Goal: Task Accomplishment & Management: Manage account settings

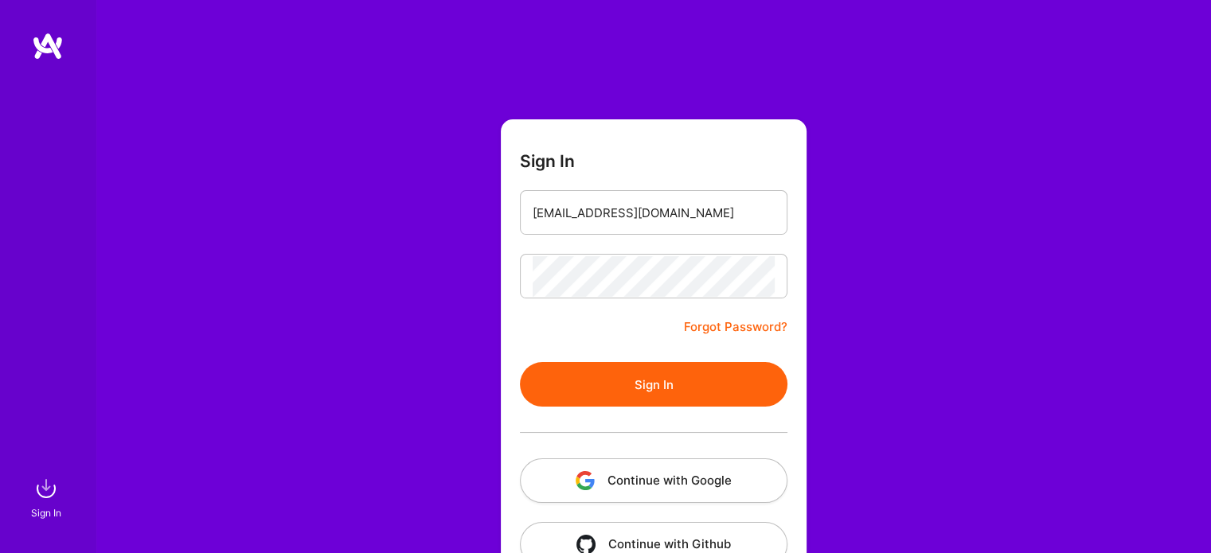
click at [666, 380] on button "Sign In" at bounding box center [653, 384] width 267 height 45
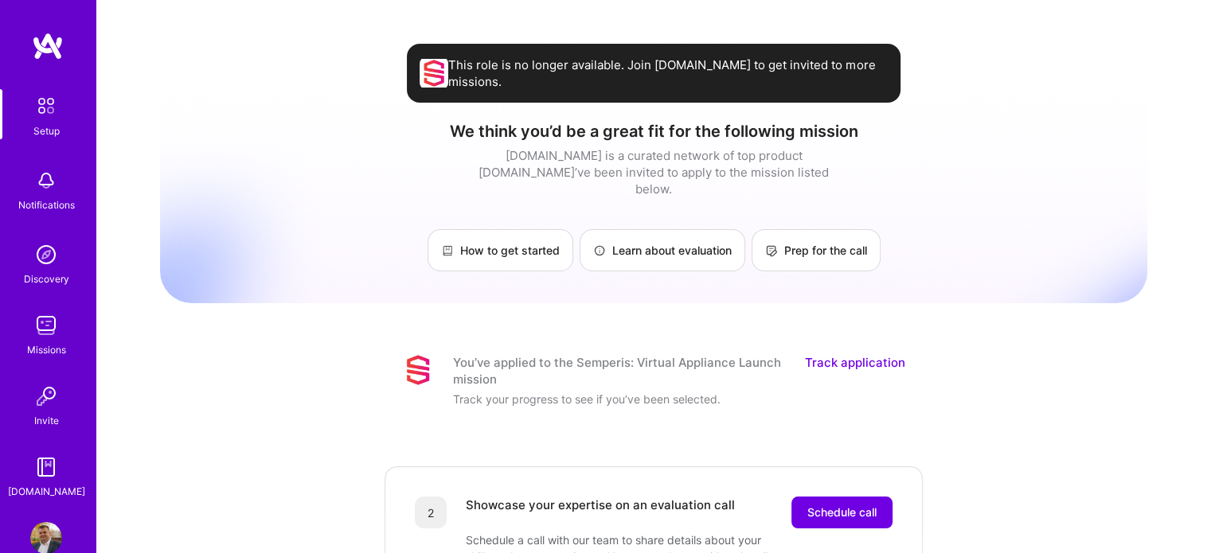
click at [38, 533] on img at bounding box center [46, 538] width 32 height 32
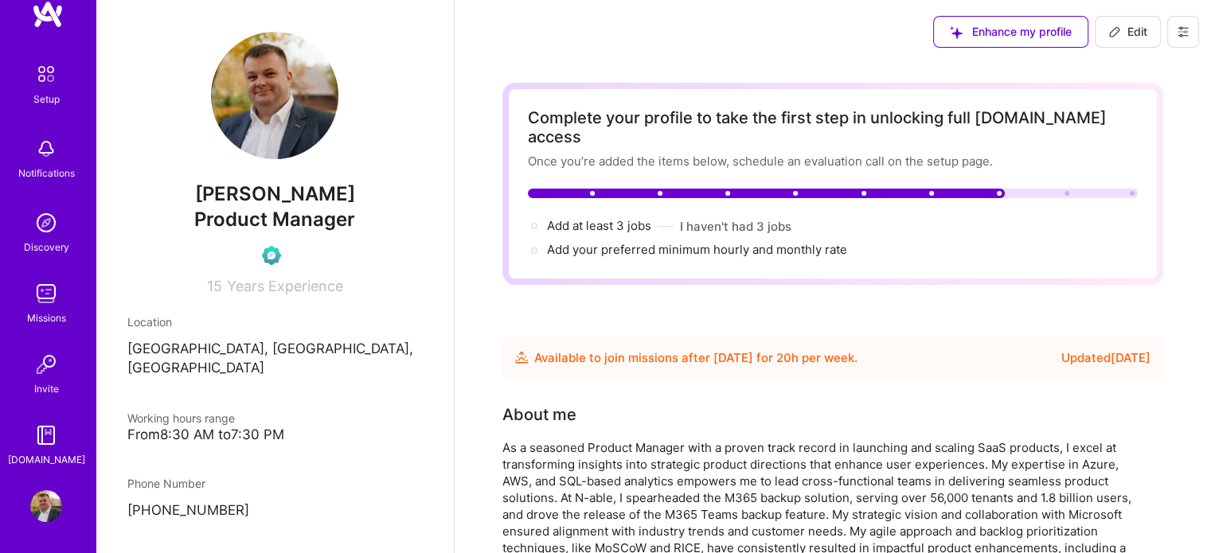
click at [1184, 26] on icon at bounding box center [1183, 31] width 13 height 13
click at [1128, 28] on span "Edit" at bounding box center [1127, 32] width 39 height 16
select select "PL"
select select "Future Date"
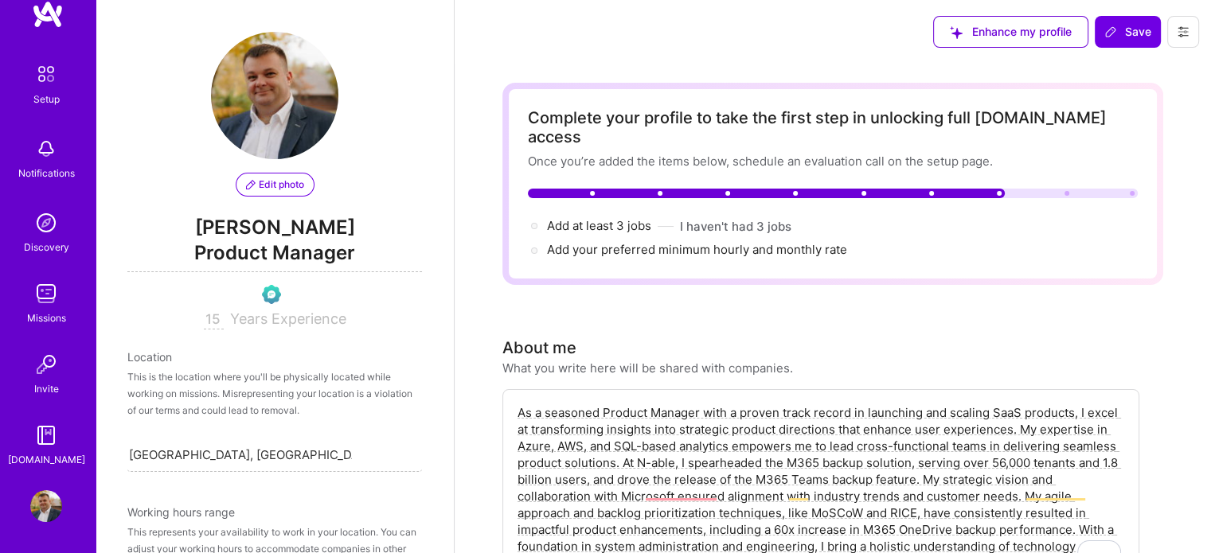
click at [1185, 31] on icon at bounding box center [1183, 32] width 10 height 2
click at [1127, 67] on button "Settings" at bounding box center [1138, 68] width 119 height 41
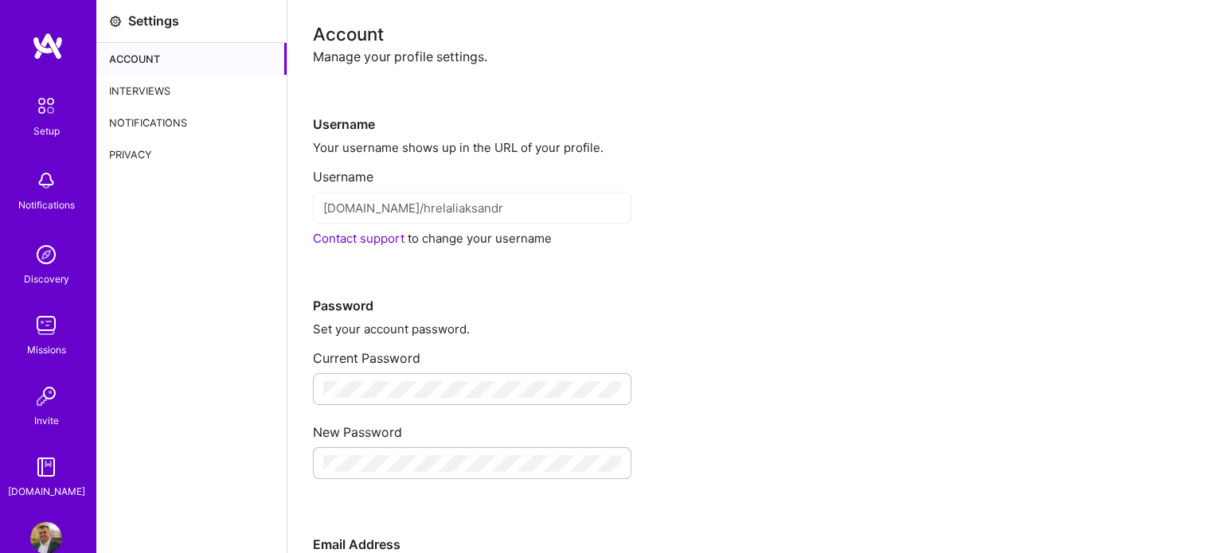
click at [192, 69] on div "Account" at bounding box center [191, 59] width 190 height 32
click at [413, 50] on div "Manage your profile settings." at bounding box center [749, 57] width 872 height 17
click at [170, 120] on div "Notifications" at bounding box center [191, 123] width 190 height 32
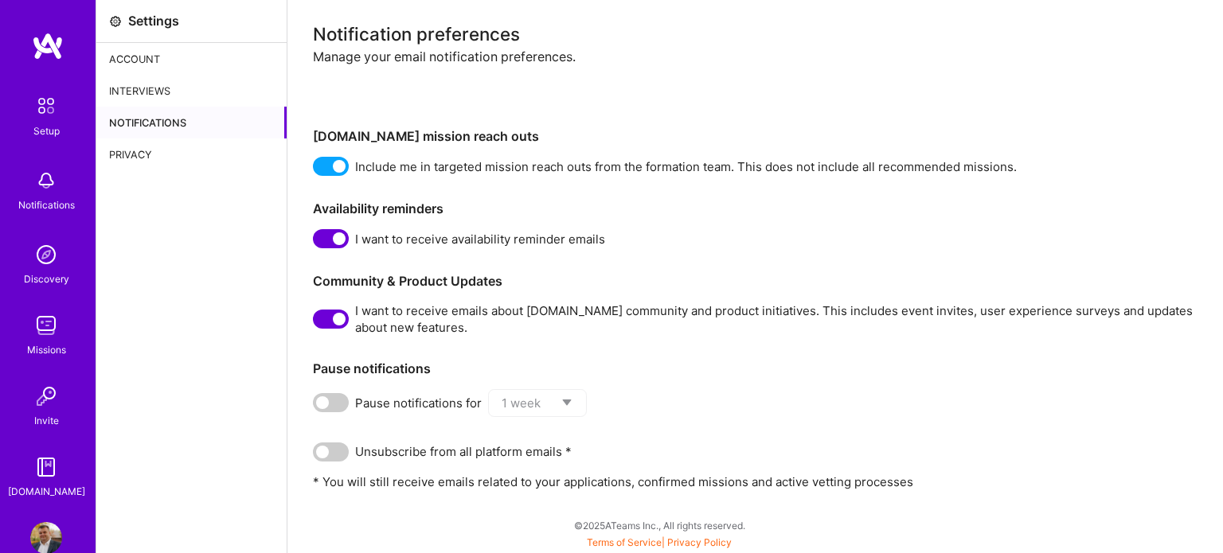
click at [328, 162] on span at bounding box center [331, 166] width 36 height 19
click at [316, 170] on input "checkbox" at bounding box center [316, 170] width 0 height 0
click at [326, 241] on span at bounding box center [331, 238] width 36 height 19
click at [316, 242] on input "checkbox" at bounding box center [316, 242] width 0 height 0
click at [315, 327] on label at bounding box center [331, 319] width 36 height 19
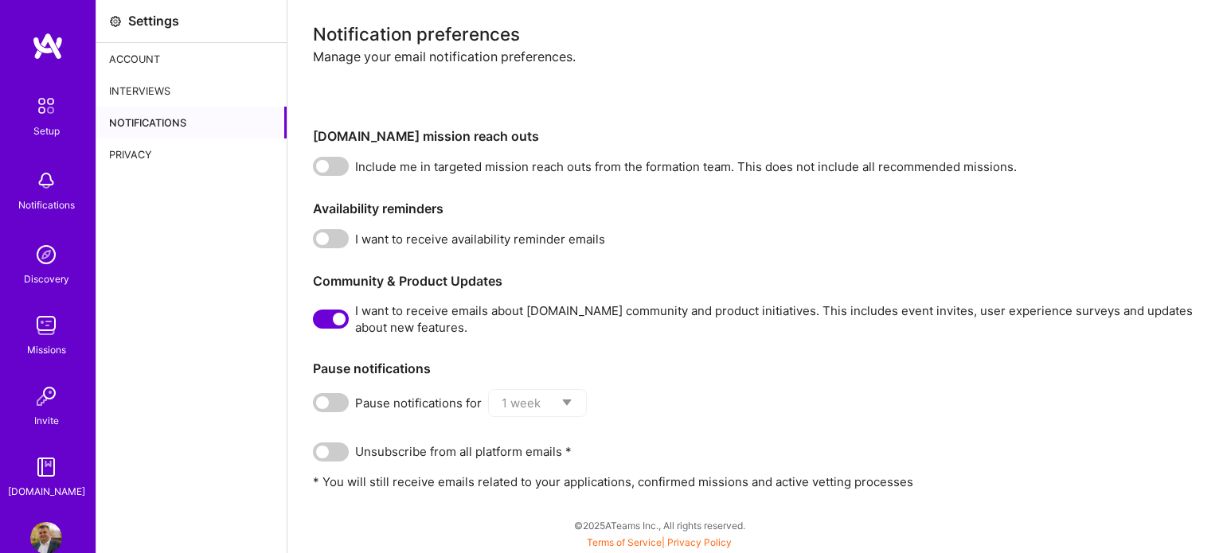
click at [316, 322] on input "checkbox" at bounding box center [316, 322] width 0 height 0
click at [156, 155] on div "Privacy" at bounding box center [191, 155] width 190 height 32
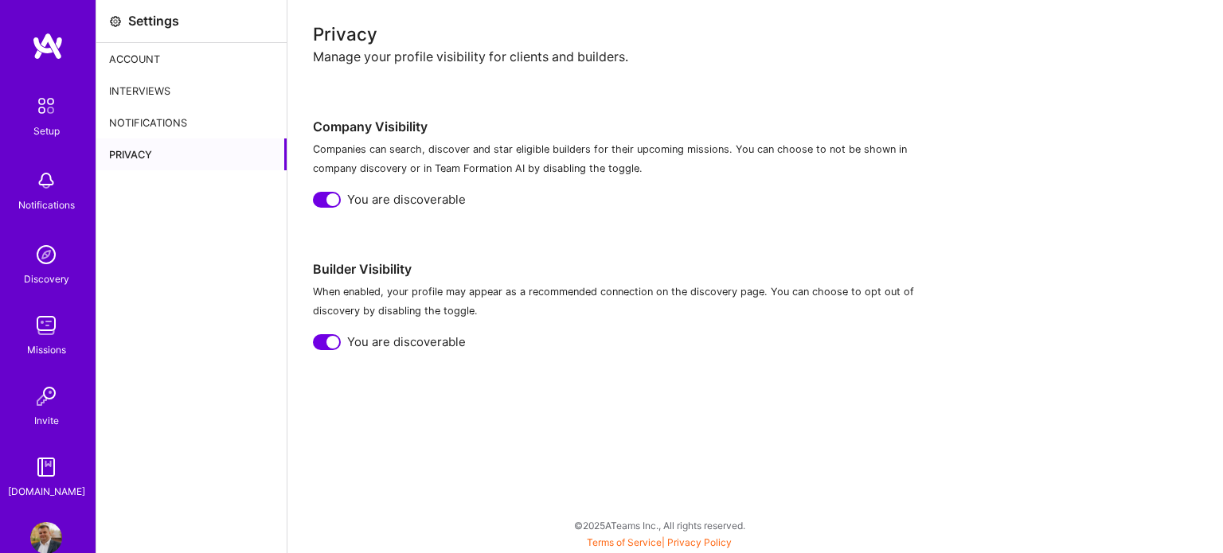
click at [318, 205] on div at bounding box center [327, 200] width 28 height 16
click at [322, 346] on div at bounding box center [327, 342] width 28 height 16
click at [166, 116] on div "Notifications" at bounding box center [191, 123] width 190 height 32
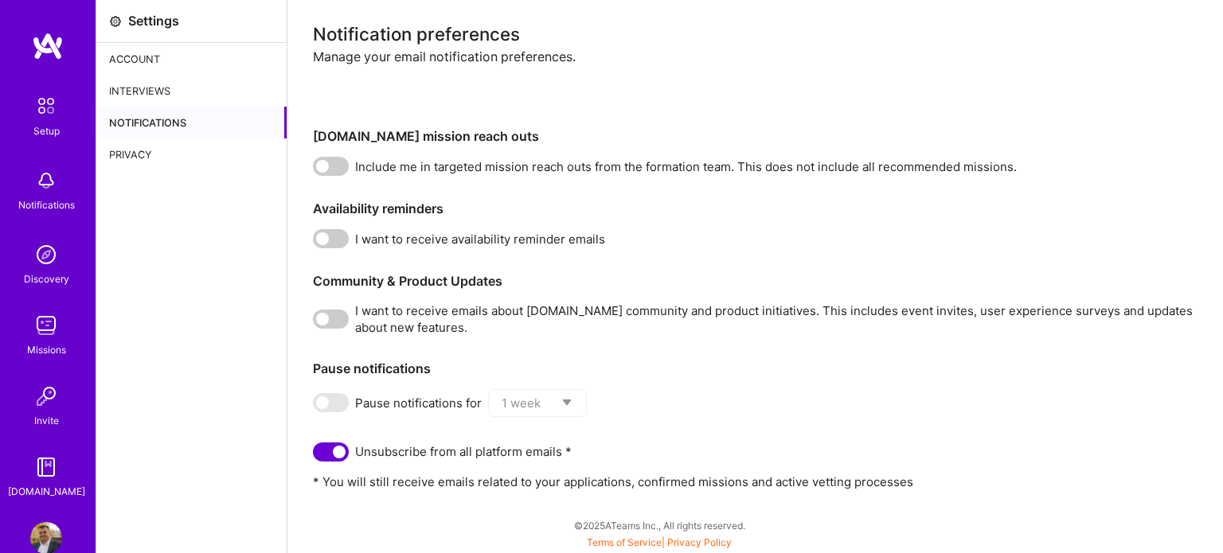
click at [181, 80] on div "Interviews" at bounding box center [191, 91] width 190 height 32
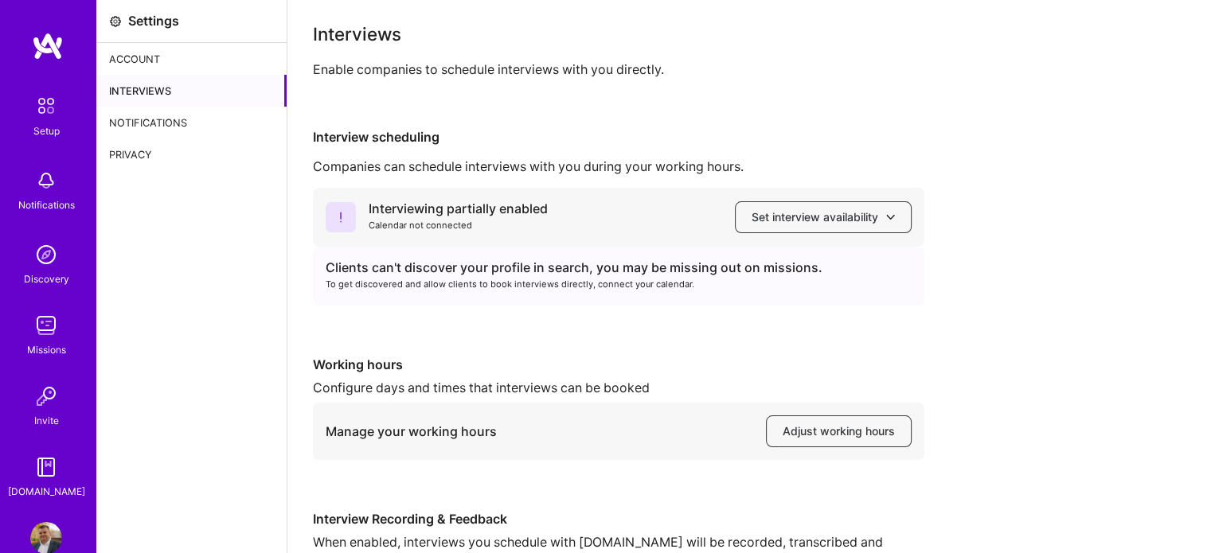
click at [170, 57] on div "Account" at bounding box center [191, 59] width 190 height 32
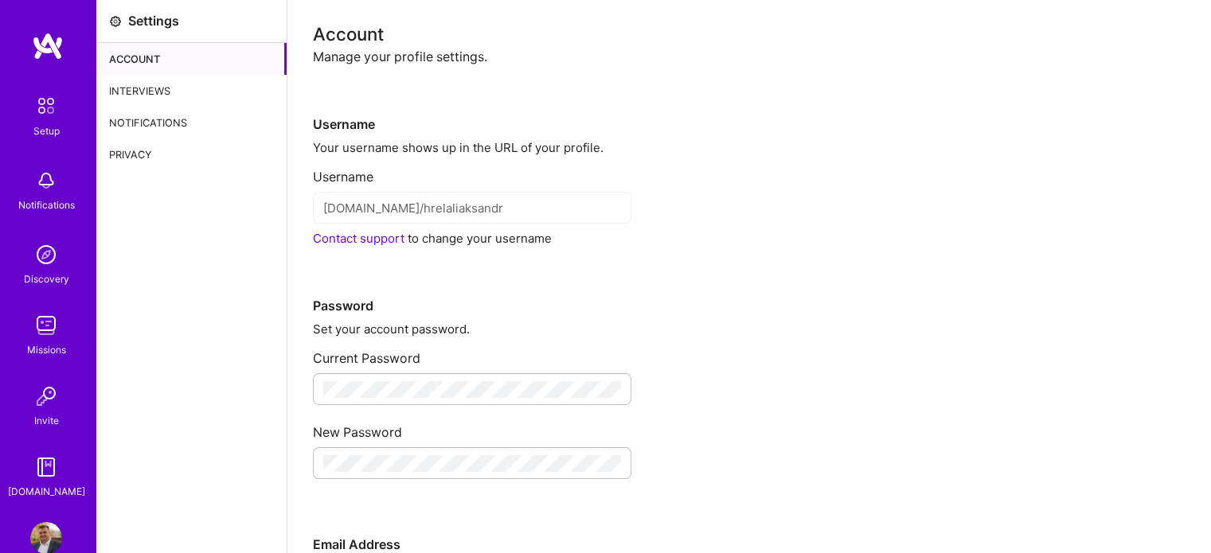
click at [365, 240] on link "Contact support" at bounding box center [359, 238] width 92 height 15
click at [826, 53] on div "Manage your profile settings." at bounding box center [749, 57] width 872 height 17
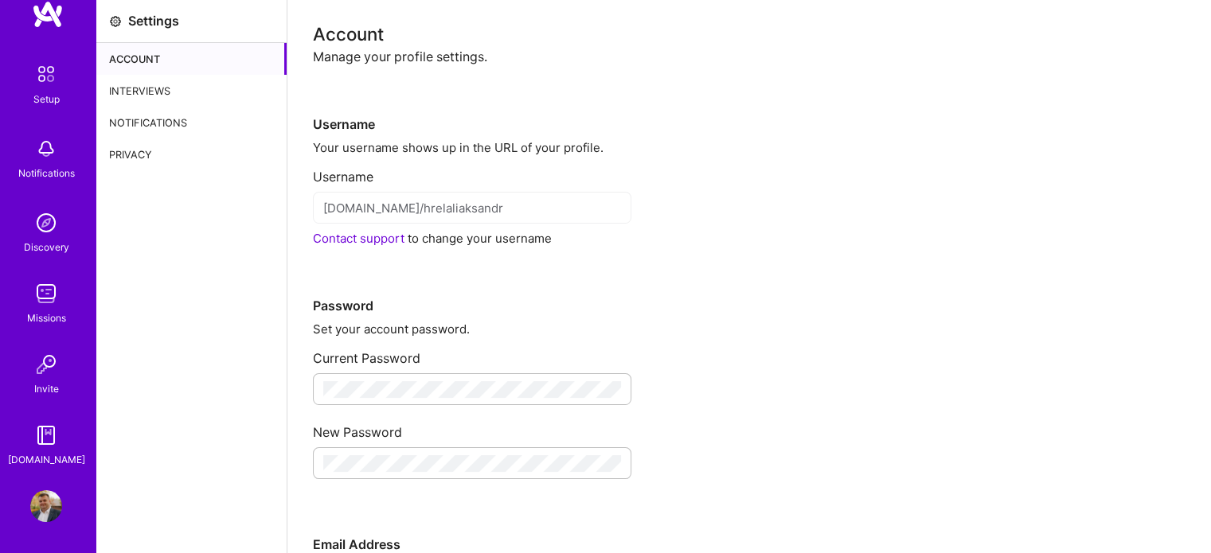
click at [41, 455] on div "[DOMAIN_NAME]" at bounding box center [46, 459] width 77 height 17
